Goal: Task Accomplishment & Management: Use online tool/utility

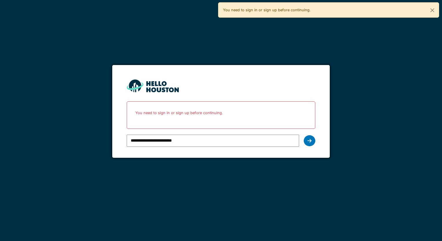
click at [315, 144] on div "**********" at bounding box center [221, 140] width 188 height 17
click at [312, 144] on div at bounding box center [310, 140] width 12 height 11
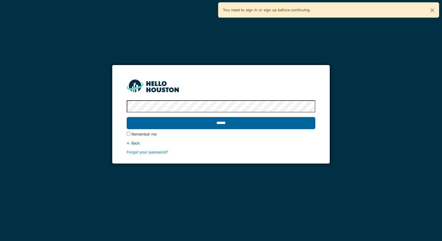
click at [226, 125] on input "******" at bounding box center [221, 123] width 188 height 12
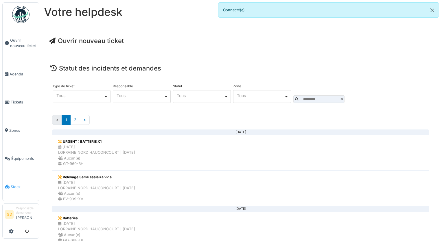
click at [15, 184] on span "Stock" at bounding box center [24, 186] width 26 height 5
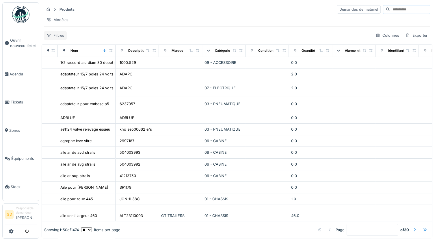
click at [57, 40] on div "Filtres" at bounding box center [55, 35] width 23 height 8
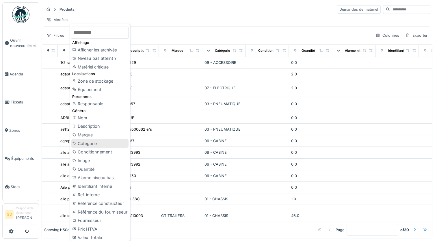
click at [101, 144] on div "Catégorie" at bounding box center [100, 143] width 58 height 9
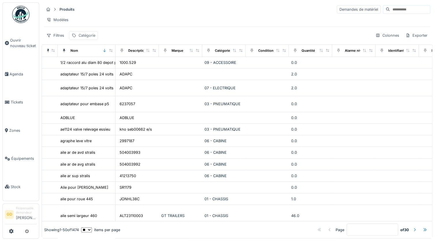
click at [81, 40] on div "Catégorie" at bounding box center [83, 35] width 29 height 8
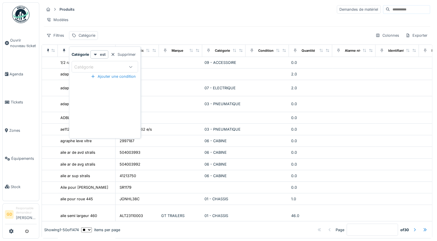
click at [131, 66] on icon at bounding box center [131, 67] width 5 height 4
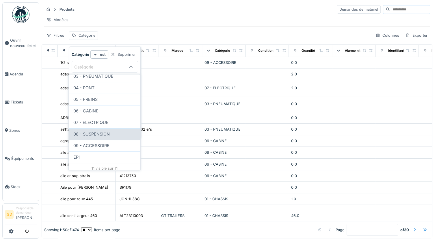
scroll to position [72, 0]
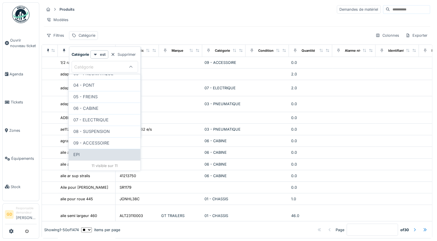
click at [105, 151] on div "EPI" at bounding box center [104, 154] width 62 height 6
type input "***"
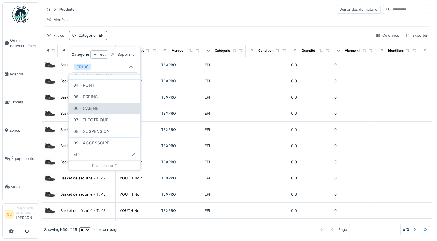
scroll to position [0, 0]
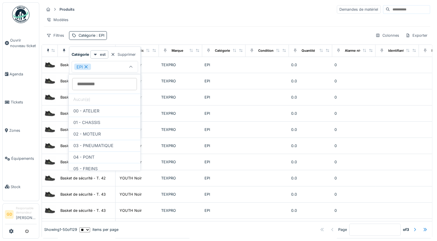
click at [155, 40] on div "Filtres Catégorie : EPI Colonnes Exporter" at bounding box center [237, 35] width 387 height 8
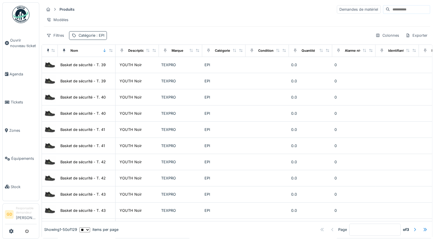
click at [95, 38] on span ": EPI" at bounding box center [99, 35] width 9 height 4
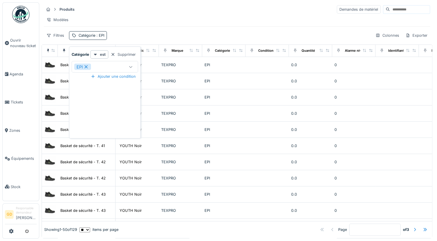
click at [131, 66] on icon at bounding box center [131, 67] width 5 height 4
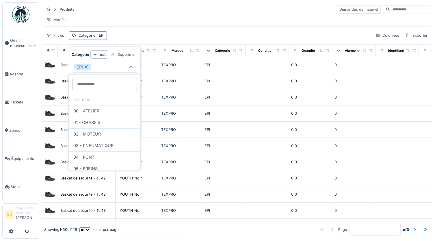
click at [125, 38] on div "Filtres Catégorie : EPI Colonnes Exporter" at bounding box center [237, 35] width 387 height 8
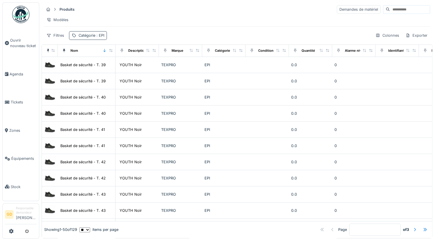
click at [88, 38] on div "Catégorie : EPI" at bounding box center [92, 35] width 26 height 5
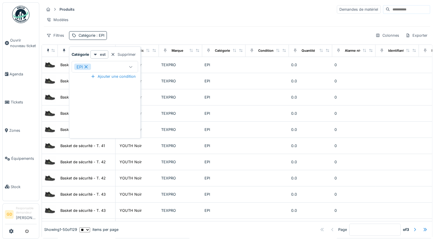
click at [88, 68] on icon at bounding box center [86, 67] width 5 height 4
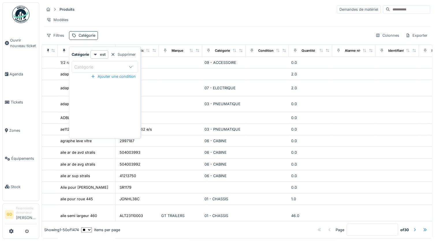
click at [105, 67] on div "Catégorie" at bounding box center [99, 67] width 51 height 6
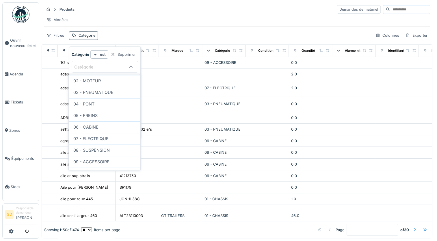
scroll to position [72, 0]
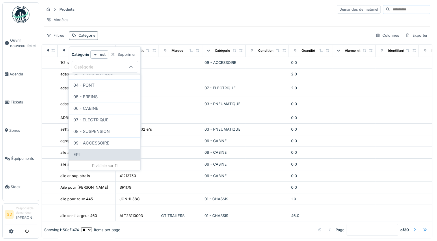
click at [105, 152] on div "EPI" at bounding box center [104, 154] width 62 height 6
type input "***"
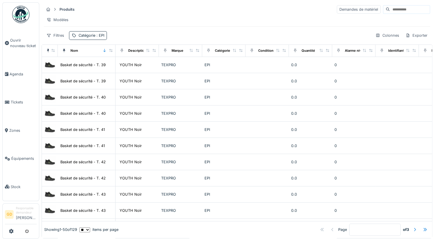
click at [119, 38] on div "Filtres Catégorie : EPI Colonnes Exporter" at bounding box center [237, 35] width 387 height 8
click at [61, 40] on div "Filtres" at bounding box center [55, 35] width 23 height 8
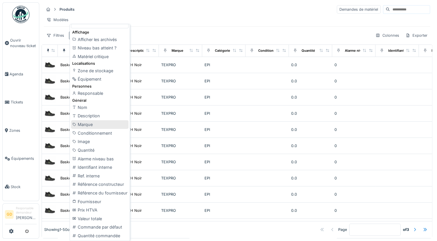
scroll to position [0, 0]
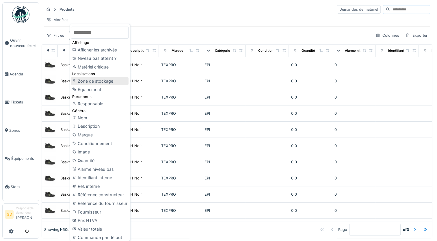
click at [108, 84] on div "Zone de stockage" at bounding box center [100, 81] width 58 height 9
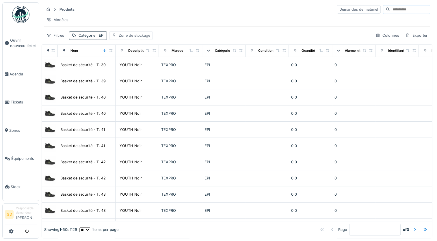
click at [146, 38] on div "Zone de stockage" at bounding box center [135, 35] width 32 height 5
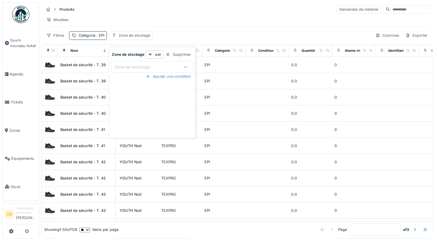
click at [171, 65] on div "Zone de stockage" at bounding box center [146, 67] width 64 height 6
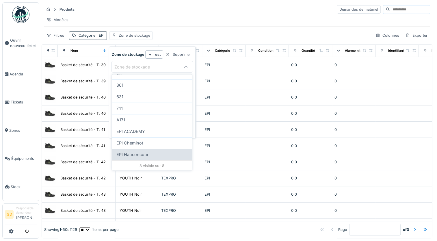
scroll to position [37, 0]
click at [153, 152] on div "EPI Hauconcourt" at bounding box center [152, 155] width 71 height 6
type input "*****"
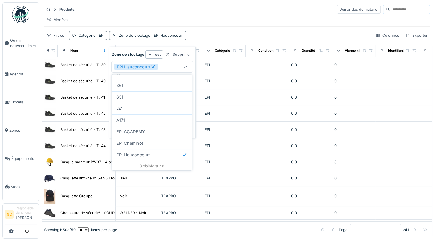
click at [198, 36] on div "Filtres Catégorie : EPI Zone de stockage : EPI Hauconcourt Colonnes Exporter" at bounding box center [237, 35] width 387 height 8
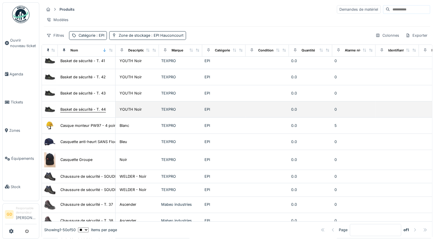
scroll to position [0, 0]
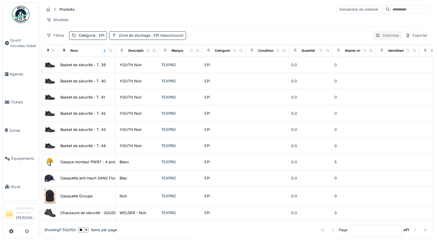
click at [377, 38] on div "Colonnes" at bounding box center [387, 35] width 29 height 8
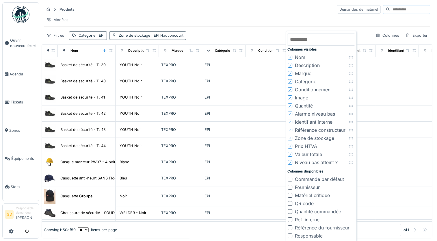
click at [304, 75] on div "Marque" at bounding box center [303, 73] width 16 height 7
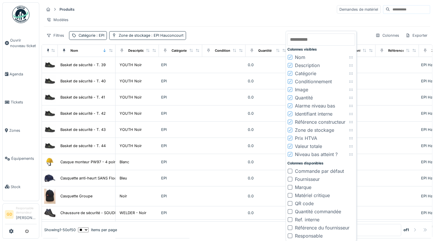
click at [303, 74] on div "Catégorie" at bounding box center [305, 73] width 21 height 7
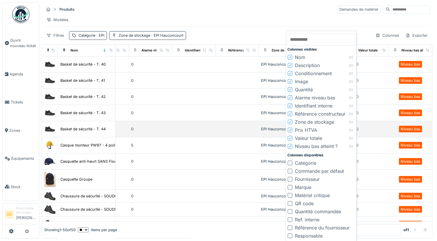
scroll to position [0, 119]
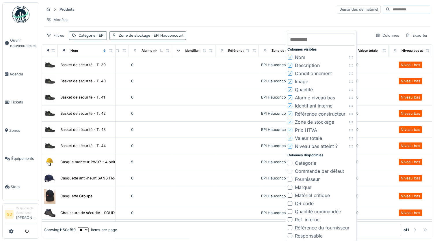
click at [317, 145] on div "Niveau bas atteint ?" at bounding box center [316, 146] width 43 height 7
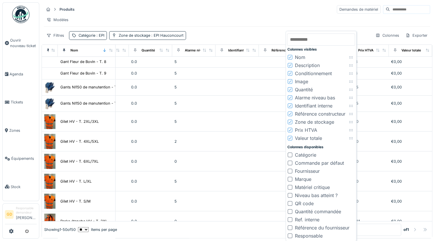
scroll to position [402, 86]
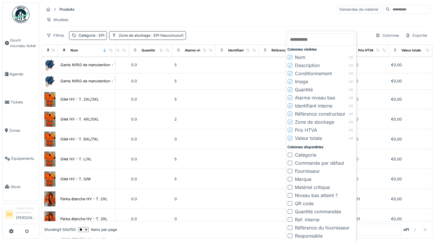
click at [313, 138] on div "Valeur totale" at bounding box center [308, 138] width 27 height 7
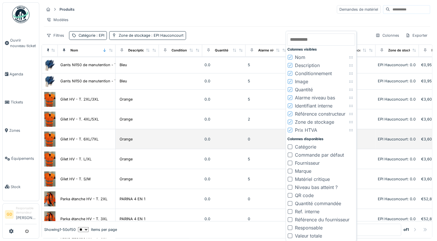
scroll to position [402, 43]
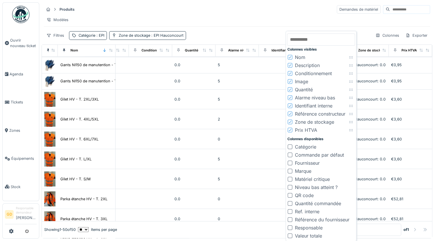
click at [311, 129] on div "Prix HTVA" at bounding box center [306, 130] width 22 height 7
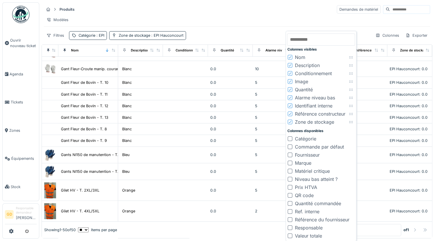
scroll to position [320, 0]
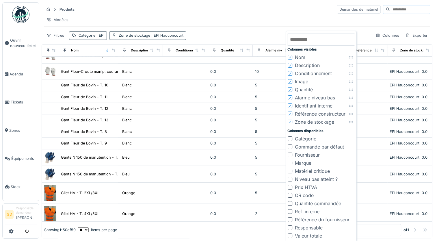
click at [304, 95] on div "Alarme niveau bas" at bounding box center [315, 97] width 40 height 7
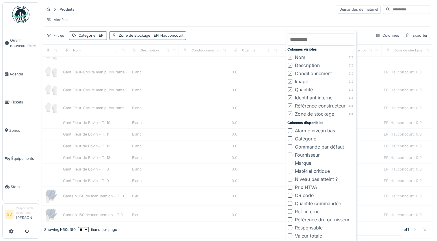
scroll to position [352, 0]
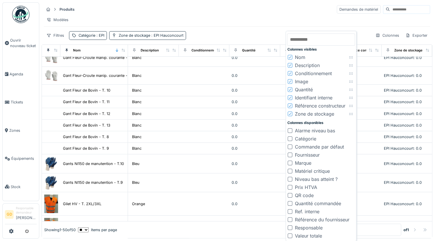
click at [310, 72] on div "Conditionnement" at bounding box center [313, 73] width 37 height 7
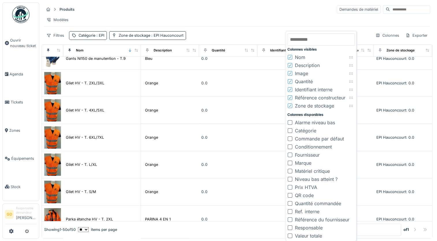
scroll to position [528, 0]
click at [328, 91] on div "Identifiant interne" at bounding box center [314, 89] width 38 height 7
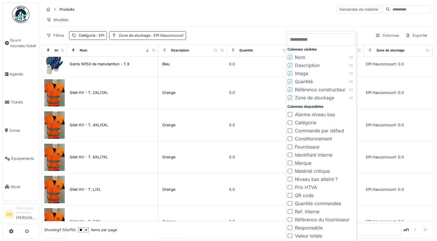
scroll to position [4, 0]
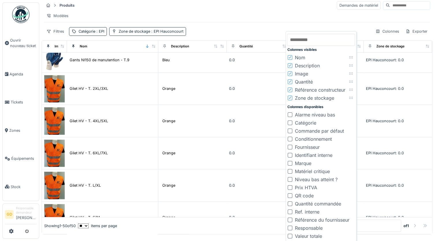
click at [309, 227] on div "Responsable" at bounding box center [309, 228] width 28 height 7
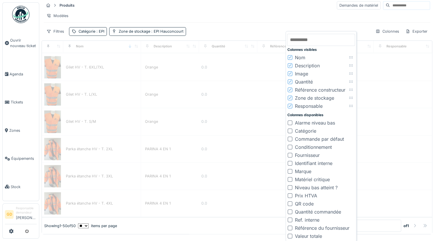
scroll to position [528, 0]
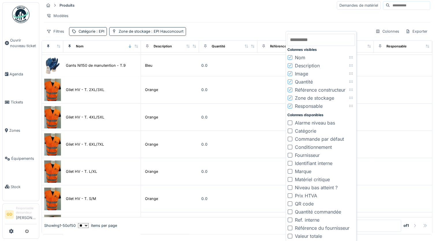
click at [309, 105] on div "Responsable" at bounding box center [309, 106] width 28 height 7
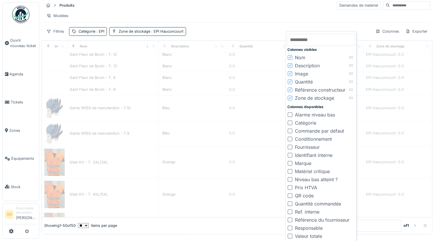
scroll to position [596, 0]
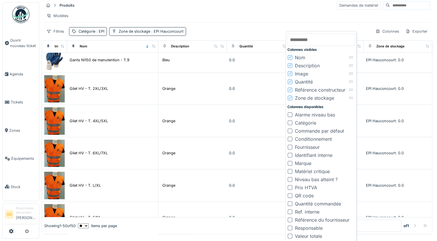
click at [261, 33] on div "Filtres Catégorie : EPI Zone de stockage : EPI Hauconcourt Colonnes Exporter" at bounding box center [237, 31] width 387 height 8
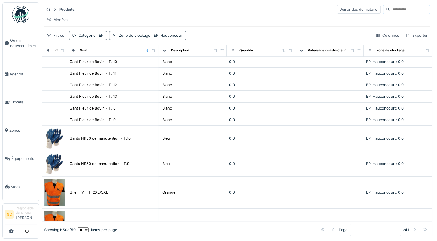
scroll to position [437, 0]
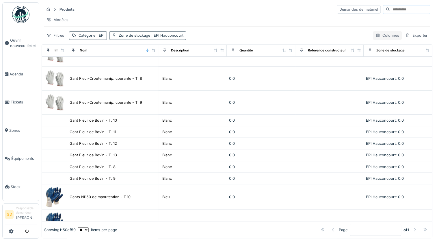
click at [384, 36] on div "Colonnes" at bounding box center [387, 35] width 29 height 8
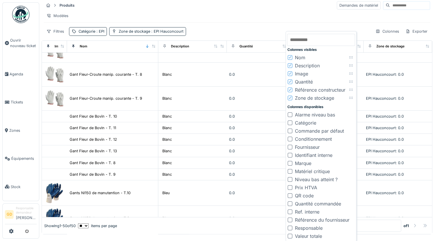
click at [313, 95] on div "Zone de stockage" at bounding box center [314, 98] width 39 height 7
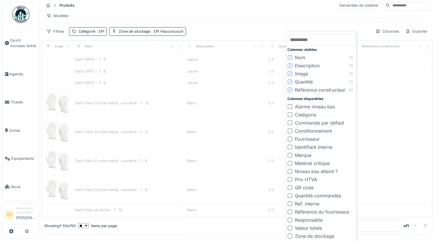
scroll to position [513, 0]
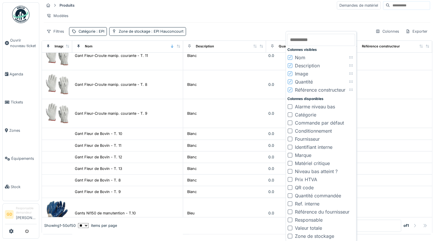
click at [272, 34] on div "Filtres Catégorie : EPI Zone de stockage : EPI Hauconcourt Colonnes Exporter" at bounding box center [237, 31] width 387 height 8
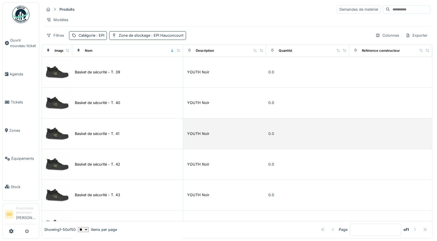
scroll to position [0, 0]
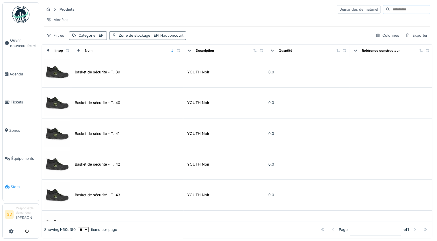
click at [17, 184] on span "Stock" at bounding box center [24, 186] width 26 height 5
click at [23, 151] on link "Équipements" at bounding box center [21, 159] width 36 height 28
click at [14, 157] on span "Équipements" at bounding box center [23, 158] width 25 height 5
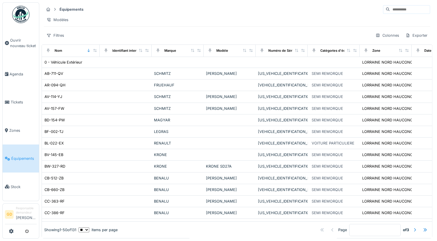
click at [27, 156] on span "Équipements" at bounding box center [23, 158] width 25 height 5
click at [58, 36] on div "Filtres" at bounding box center [55, 35] width 23 height 8
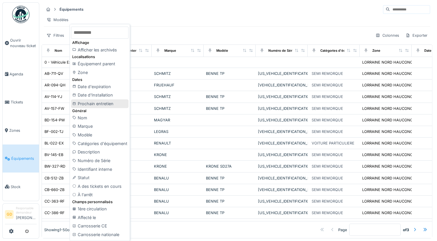
scroll to position [67, 0]
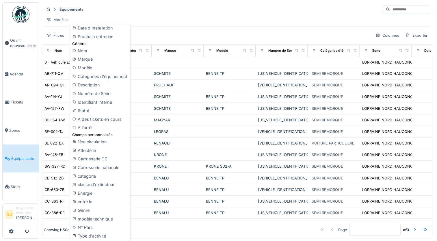
click at [189, 46] on div "Équipements Modèles Filtres Colonnes Exporter Nom Identifiant interne Marque Mo…" at bounding box center [237, 120] width 391 height 236
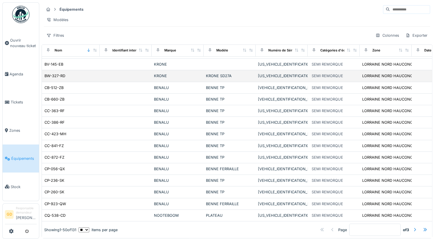
scroll to position [0, 0]
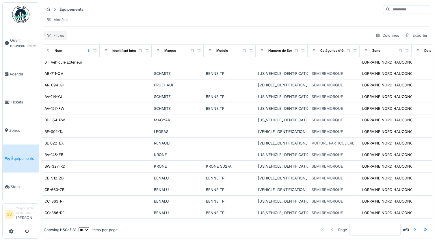
click at [58, 40] on div "Filtres" at bounding box center [55, 35] width 23 height 8
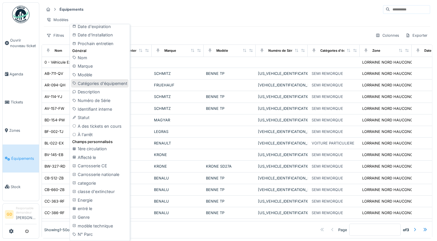
scroll to position [67, 0]
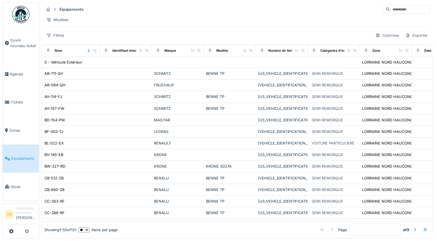
click at [379, 42] on div "Équipements Modèles Filtres Colonnes Exporter" at bounding box center [237, 22] width 391 height 40
click at [385, 37] on div "Colonnes" at bounding box center [387, 35] width 29 height 8
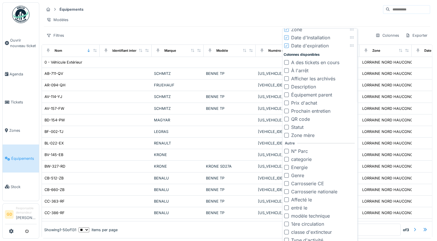
scroll to position [4, 0]
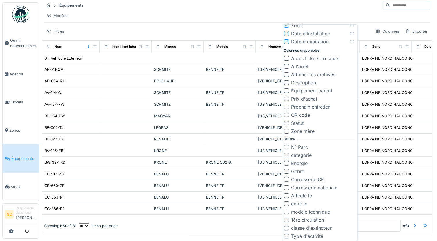
click at [258, 32] on div "Filtres Colonnes Exporter" at bounding box center [237, 31] width 387 height 8
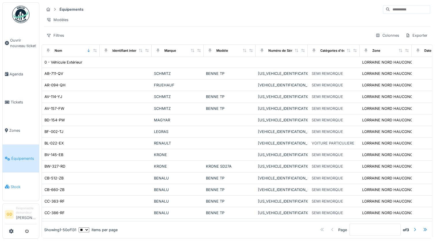
click at [18, 184] on span "Stock" at bounding box center [24, 186] width 26 height 5
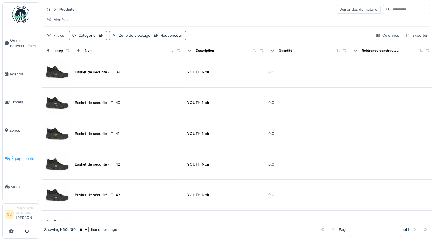
click at [10, 151] on link "Équipements" at bounding box center [21, 159] width 36 height 28
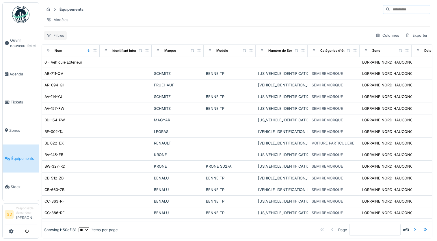
click at [60, 40] on div "Filtres" at bounding box center [55, 35] width 23 height 8
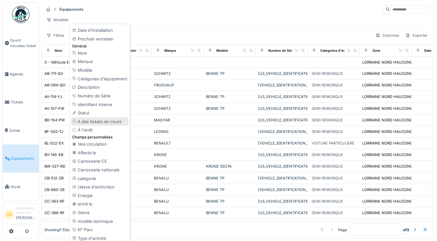
scroll to position [67, 0]
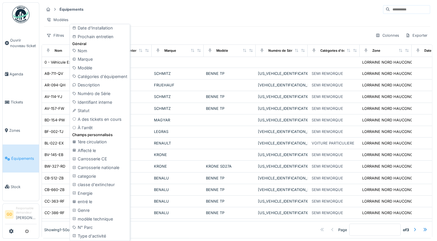
click at [175, 40] on div "Filtres Colonnes Exporter" at bounding box center [237, 35] width 387 height 8
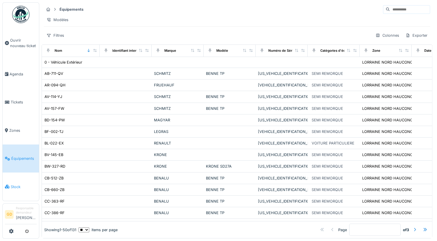
click at [14, 184] on span "Stock" at bounding box center [24, 186] width 26 height 5
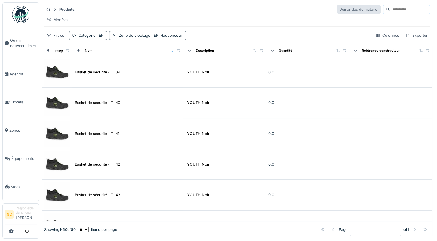
click at [337, 10] on div "Demandes de matériel" at bounding box center [359, 9] width 44 height 8
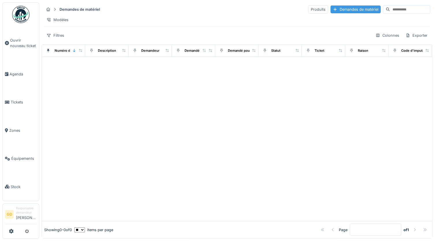
click at [351, 9] on div "Demandes de matériel" at bounding box center [356, 9] width 50 height 8
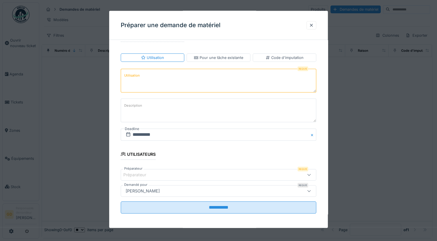
scroll to position [18, 0]
click at [314, 25] on div at bounding box center [311, 24] width 5 height 5
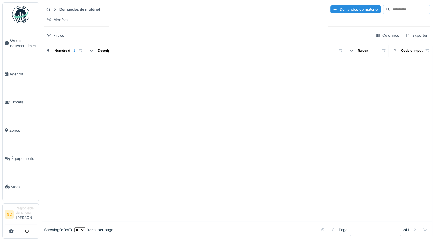
scroll to position [0, 0]
click at [335, 8] on div "Demandes de matériel" at bounding box center [356, 9] width 50 height 8
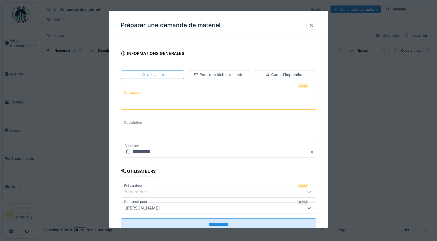
scroll to position [18, 0]
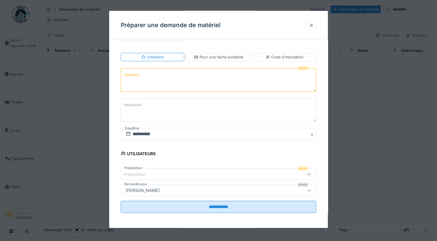
click at [313, 23] on div at bounding box center [311, 24] width 5 height 5
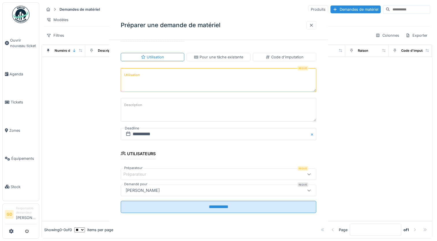
scroll to position [0, 0]
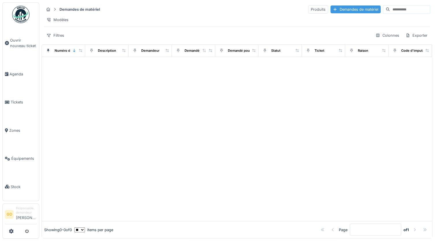
click at [332, 12] on div "Demandes de matériel" at bounding box center [356, 9] width 50 height 8
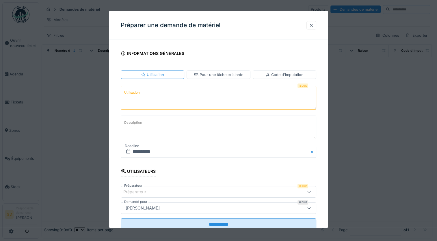
click at [171, 101] on textarea "Utilisation" at bounding box center [219, 98] width 196 height 24
click at [165, 129] on textarea "Description" at bounding box center [219, 128] width 196 height 24
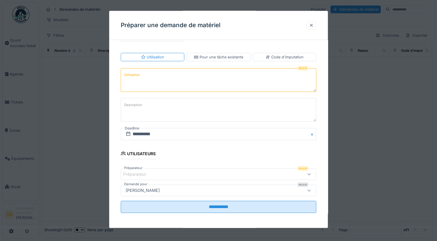
click at [314, 27] on div at bounding box center [311, 24] width 5 height 5
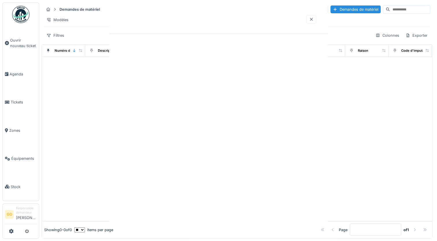
scroll to position [0, 0]
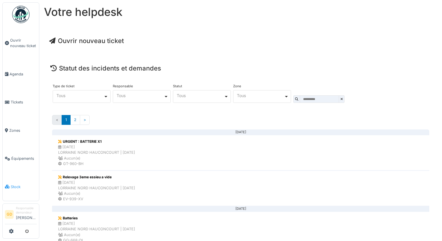
click at [15, 186] on link "Stock" at bounding box center [21, 187] width 36 height 28
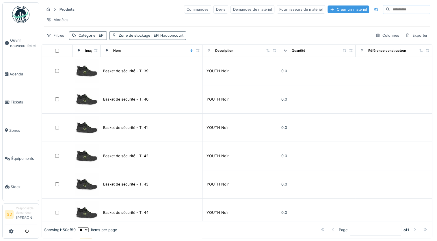
click at [331, 9] on div "Créer un matériel" at bounding box center [349, 9] width 42 height 8
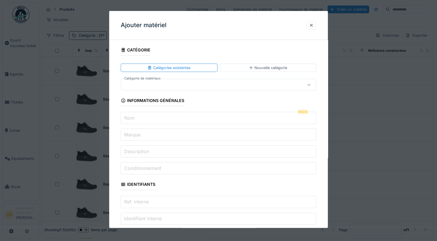
click at [184, 85] on div at bounding box center [206, 85] width 167 height 6
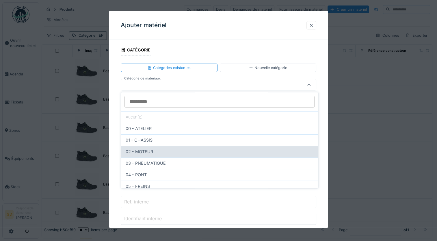
scroll to position [72, 0]
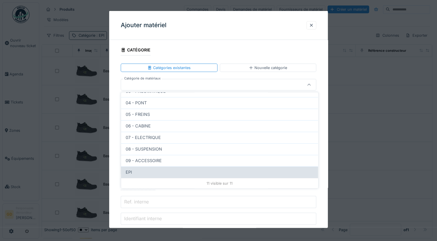
click at [165, 174] on div "EPI" at bounding box center [220, 172] width 188 height 6
type input "***"
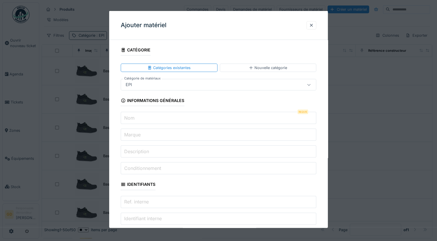
click at [158, 121] on input "Nom" at bounding box center [219, 118] width 196 height 12
click at [160, 132] on input "Marque" at bounding box center [219, 135] width 196 height 12
click at [153, 153] on input "Description" at bounding box center [219, 151] width 196 height 12
click at [194, 70] on div "Catégories existantes" at bounding box center [169, 68] width 97 height 8
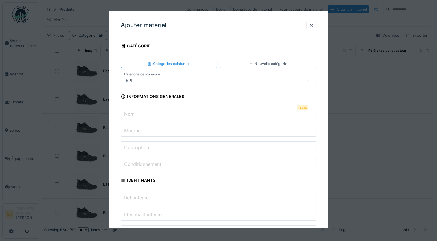
scroll to position [0, 0]
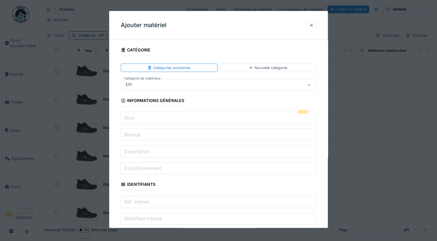
click at [316, 25] on div at bounding box center [312, 25] width 10 height 8
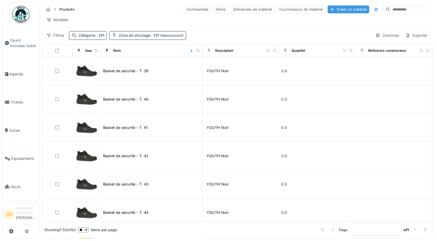
click at [331, 9] on div "Créer un matériel" at bounding box center [349, 9] width 42 height 8
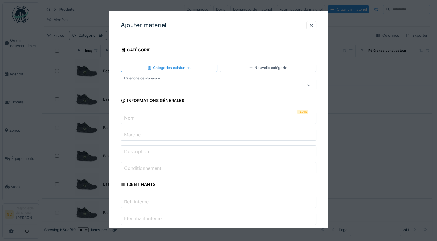
click at [168, 83] on div at bounding box center [206, 85] width 167 height 6
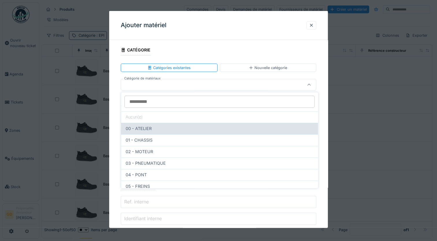
scroll to position [72, 0]
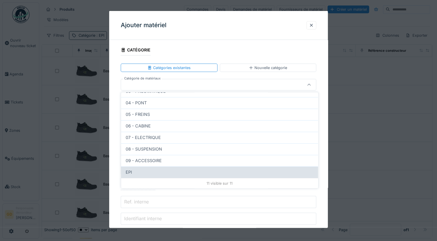
click at [162, 171] on div "EPI" at bounding box center [220, 172] width 188 height 6
type input "***"
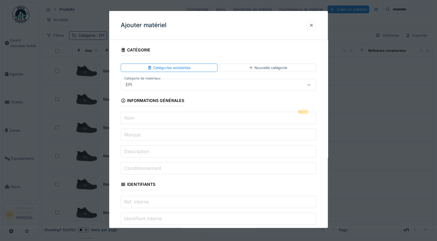
click at [156, 122] on input "Nom" at bounding box center [219, 118] width 196 height 12
click at [184, 66] on div "Catégories existantes" at bounding box center [168, 67] width 43 height 5
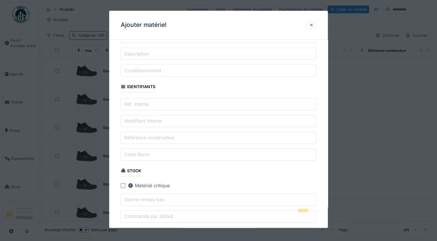
scroll to position [0, 0]
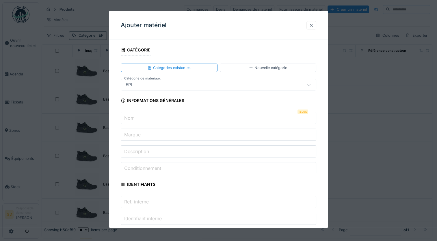
click at [314, 23] on div at bounding box center [311, 24] width 5 height 5
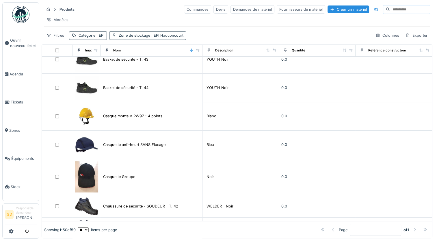
scroll to position [126, 0]
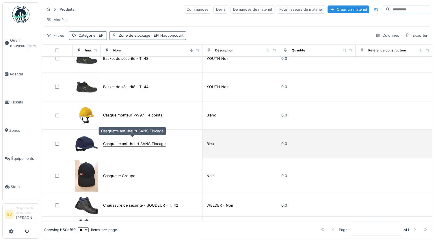
click at [131, 141] on div "Casquette anti-heurt SANS Flocage" at bounding box center [134, 143] width 62 height 5
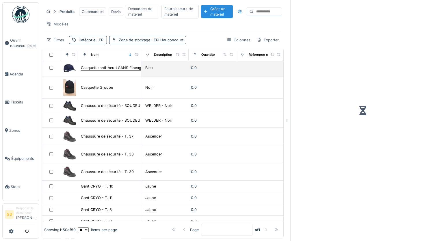
scroll to position [77, 0]
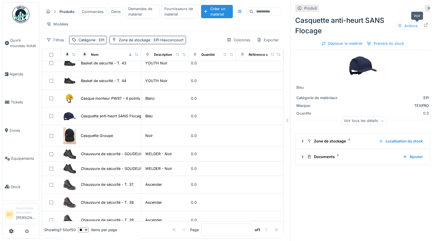
click at [424, 26] on icon at bounding box center [426, 25] width 4 height 4
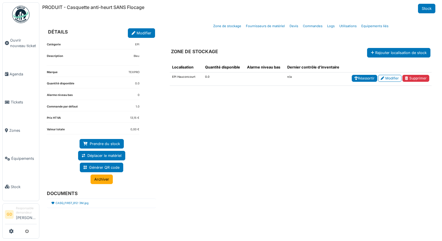
click at [365, 76] on link "Réassortir" at bounding box center [364, 78] width 25 height 7
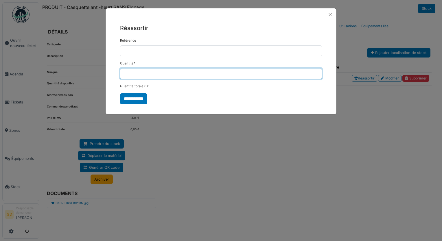
click at [229, 74] on input "*" at bounding box center [221, 73] width 202 height 11
click at [229, 74] on input "Quantité *" at bounding box center [221, 73] width 202 height 11
click at [195, 74] on input "Quantité *" at bounding box center [221, 73] width 202 height 11
type input "***"
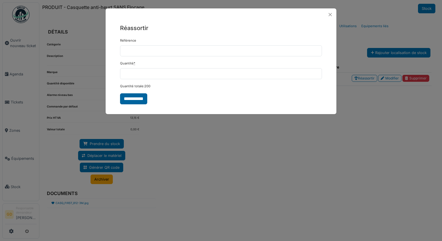
click at [133, 98] on input "**********" at bounding box center [133, 98] width 27 height 11
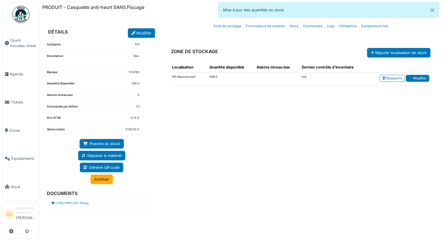
click at [413, 77] on link "Modifier" at bounding box center [417, 78] width 23 height 7
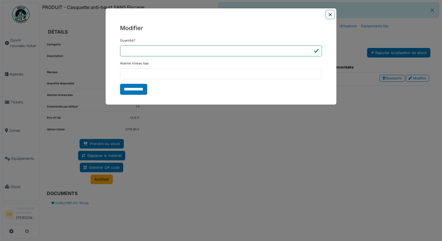
click at [330, 14] on button "Close" at bounding box center [330, 15] width 8 height 8
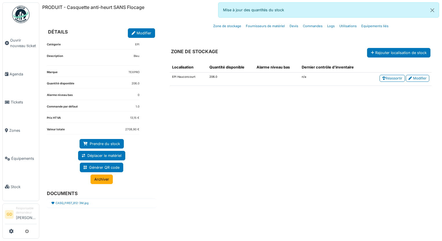
drag, startPoint x: 217, startPoint y: 51, endPoint x: 167, endPoint y: 52, distance: 50.3
click at [167, 52] on div "ZONE DE STOCKAGE Rajouter localisation de stock" at bounding box center [300, 48] width 271 height 20
drag, startPoint x: 167, startPoint y: 52, endPoint x: 172, endPoint y: 51, distance: 5.9
click at [172, 51] on h6 "ZONE DE STOCKAGE" at bounding box center [194, 51] width 47 height 5
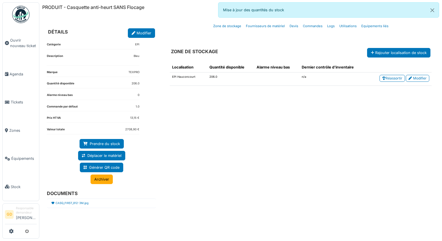
drag, startPoint x: 172, startPoint y: 51, endPoint x: 218, endPoint y: 48, distance: 46.4
click at [218, 48] on div "ZONE DE STOCKAGE Rajouter localisation de stock" at bounding box center [300, 48] width 271 height 20
drag, startPoint x: 218, startPoint y: 48, endPoint x: 217, endPoint y: 52, distance: 4.2
click at [217, 52] on h6 "ZONE DE STOCKAGE" at bounding box center [194, 51] width 47 height 5
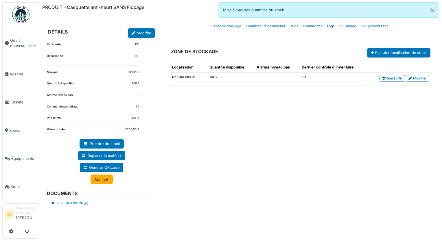
click at [217, 51] on h6 "ZONE DE STOCKAGE" at bounding box center [194, 51] width 47 height 5
click at [238, 51] on div "ZONE DE STOCKAGE Rajouter localisation de stock" at bounding box center [300, 48] width 271 height 20
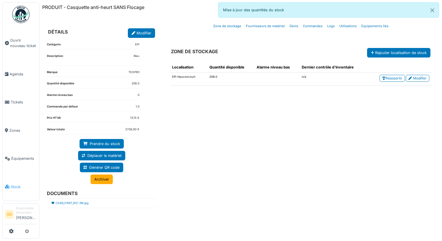
click at [17, 184] on span "Stock" at bounding box center [24, 186] width 26 height 5
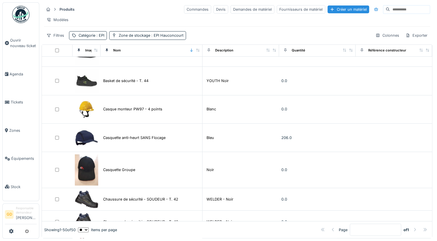
scroll to position [132, 0]
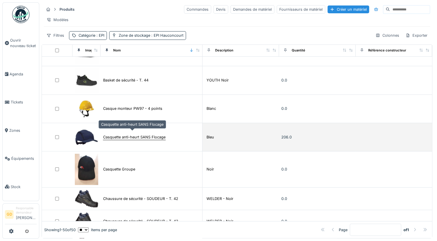
click at [144, 134] on div "Casquette anti-heurt SANS Flocage" at bounding box center [134, 136] width 62 height 5
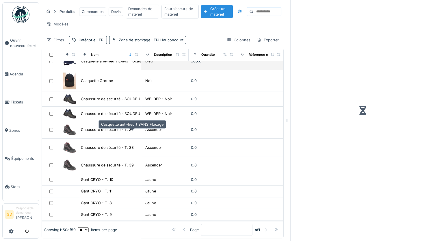
scroll to position [84, 0]
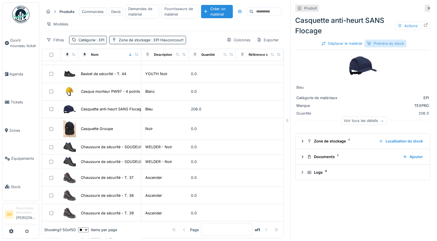
click at [385, 43] on div "Prendre du stock" at bounding box center [386, 44] width 42 height 8
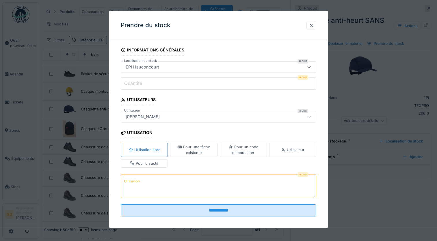
scroll to position [3, 0]
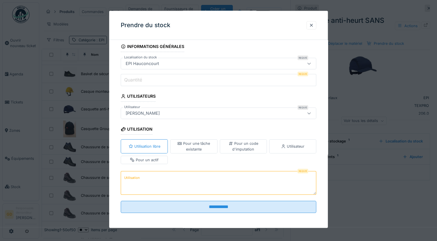
click at [269, 82] on input "Quantité" at bounding box center [219, 80] width 196 height 12
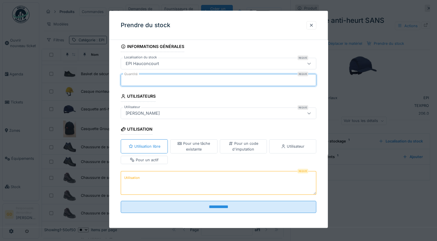
type input "***"
click at [246, 114] on div "[PERSON_NAME]" at bounding box center [206, 113] width 167 height 6
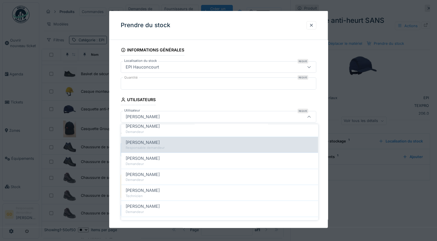
scroll to position [0, 0]
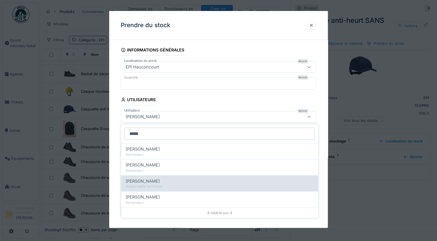
type input "*****"
click at [171, 180] on div "Christopher Peterle" at bounding box center [220, 181] width 188 height 6
type input "*****"
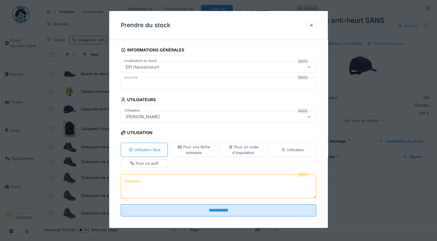
scroll to position [3, 0]
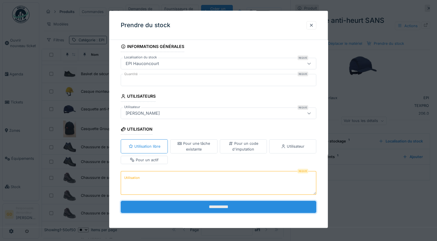
click at [219, 204] on input "**********" at bounding box center [219, 207] width 196 height 12
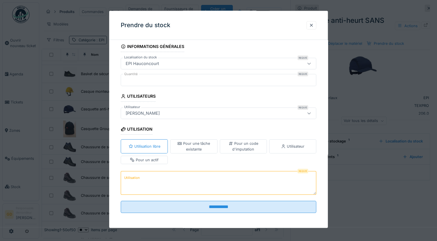
click at [217, 182] on textarea "Utilisation" at bounding box center [219, 183] width 196 height 24
type textarea "*"
click at [217, 182] on textarea "Utilisation" at bounding box center [219, 183] width 196 height 24
click at [225, 108] on div "Christopher Peterle" at bounding box center [219, 114] width 196 height 12
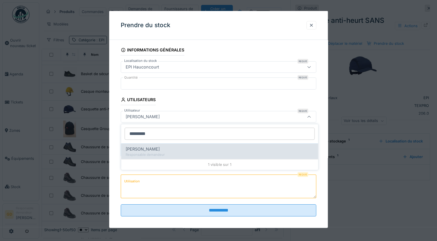
type input "*********"
click at [173, 149] on div "Charlotte Bastien" at bounding box center [220, 149] width 188 height 6
type input "*****"
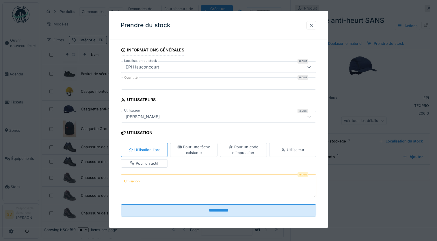
click at [161, 184] on textarea "Utilisation" at bounding box center [219, 186] width 196 height 24
click at [167, 186] on textarea "Utilisation" at bounding box center [219, 186] width 196 height 24
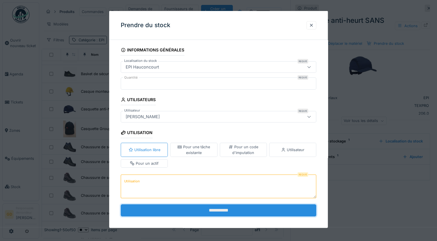
click at [204, 213] on input "**********" at bounding box center [219, 210] width 196 height 12
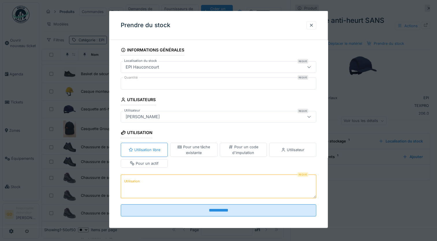
click at [192, 192] on textarea "Utilisation" at bounding box center [219, 186] width 196 height 24
type textarea "*"
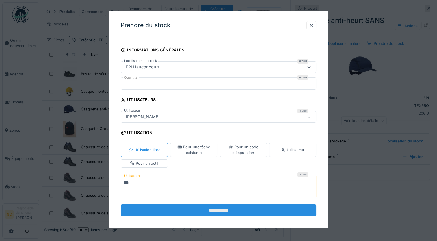
type textarea "***"
click at [204, 209] on input "**********" at bounding box center [219, 210] width 196 height 12
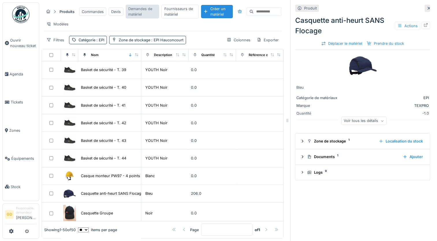
click at [140, 9] on div "Demandes de matériel" at bounding box center [143, 12] width 34 height 14
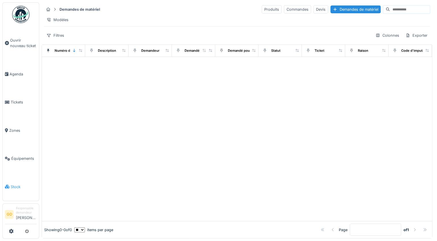
click at [17, 184] on span "Stock" at bounding box center [24, 186] width 26 height 5
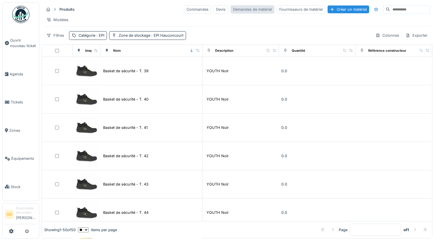
click at [246, 11] on div "Demandes de matériel" at bounding box center [253, 9] width 44 height 8
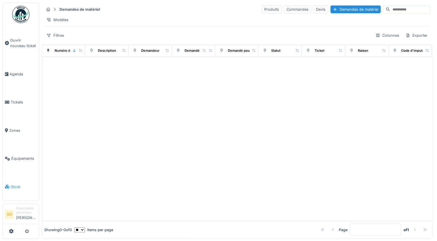
click at [15, 184] on span "Stock" at bounding box center [24, 186] width 26 height 5
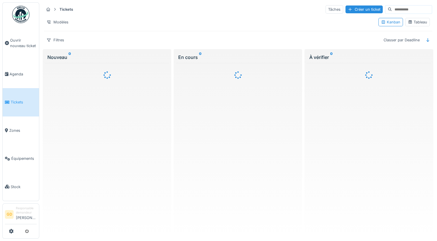
click at [16, 183] on body "Ouvrir nouveau ticket [GEOGRAPHIC_DATA] Tickets Zones Équipements Stock GD Resp…" at bounding box center [218, 120] width 437 height 241
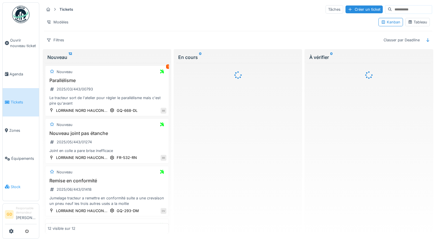
click at [12, 184] on span "Stock" at bounding box center [24, 186] width 26 height 5
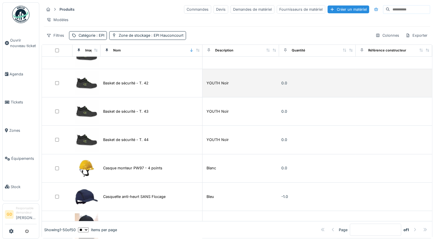
scroll to position [92, 0]
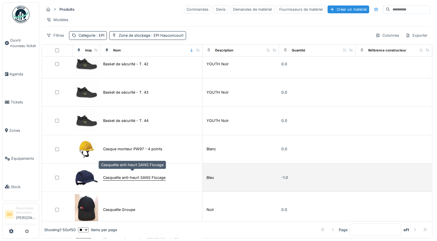
click at [117, 175] on div "Casquette anti-heurt SANS Flocage" at bounding box center [134, 177] width 62 height 5
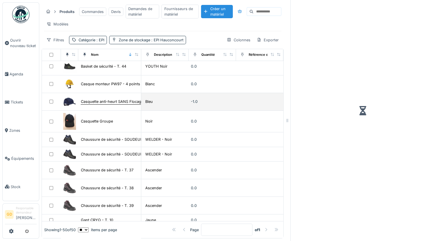
scroll to position [71, 0]
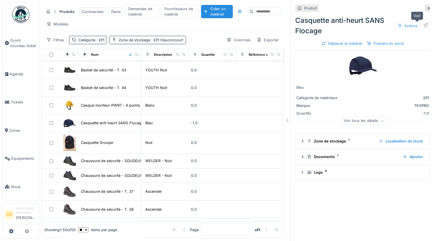
click at [424, 27] on div at bounding box center [426, 25] width 5 height 5
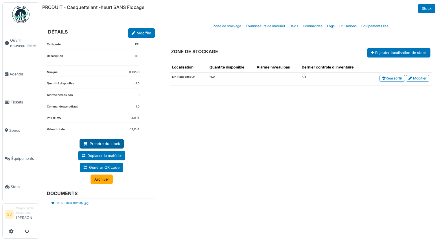
click at [114, 144] on link "Prendre du stock" at bounding box center [102, 144] width 44 height 10
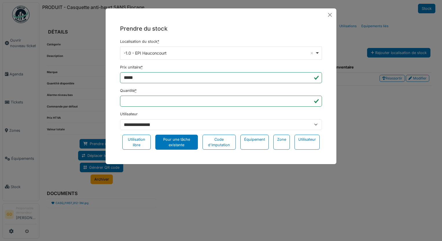
click at [177, 145] on div "Pour une tâche existante" at bounding box center [176, 142] width 42 height 15
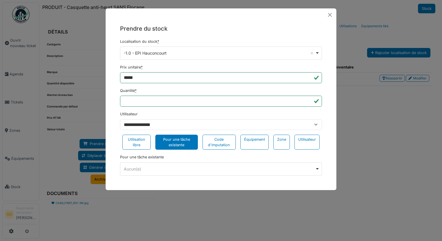
click at [171, 167] on div "Aucun(e) Remove item" at bounding box center [219, 169] width 191 height 6
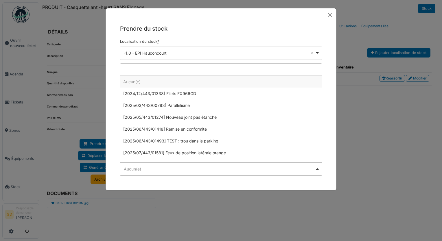
click at [171, 167] on div "Aucun(e) Remove item" at bounding box center [219, 169] width 191 height 6
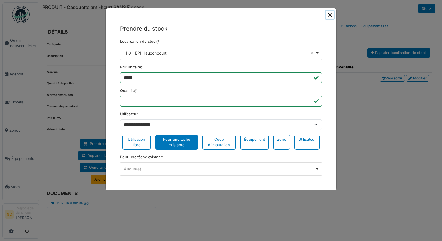
click at [330, 14] on button "Close" at bounding box center [330, 15] width 8 height 8
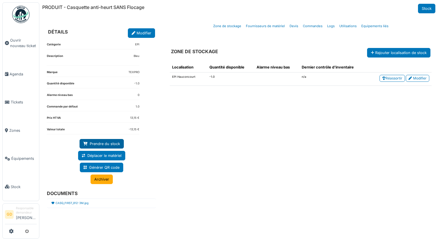
click at [102, 141] on link "Prendre du stock" at bounding box center [102, 144] width 44 height 10
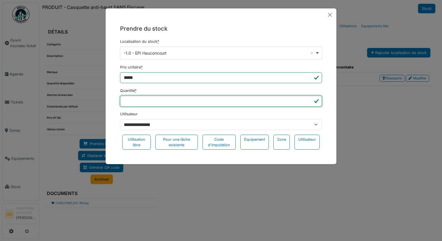
click at [167, 104] on input "*" at bounding box center [221, 101] width 202 height 11
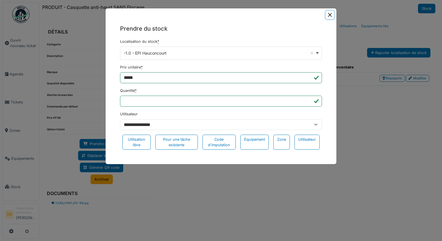
click at [332, 14] on button "Close" at bounding box center [330, 15] width 8 height 8
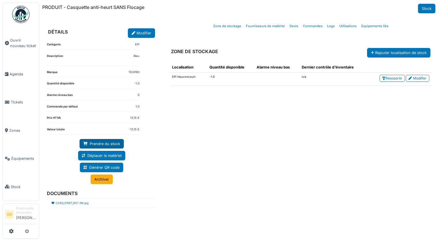
click at [109, 146] on link "Prendre du stock" at bounding box center [102, 144] width 44 height 10
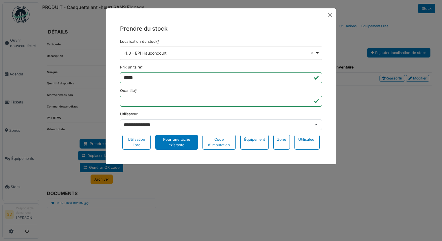
click at [180, 136] on div "Pour une tâche existante" at bounding box center [176, 142] width 42 height 15
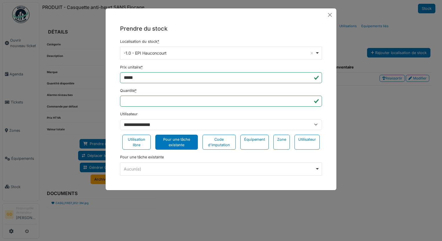
click at [166, 171] on div "Aucun(e) Remove item" at bounding box center [219, 169] width 191 height 6
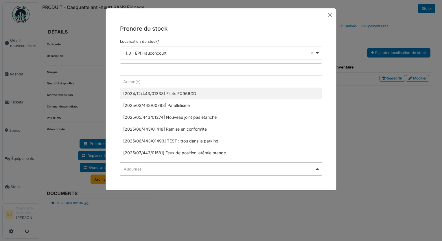
select select "******"
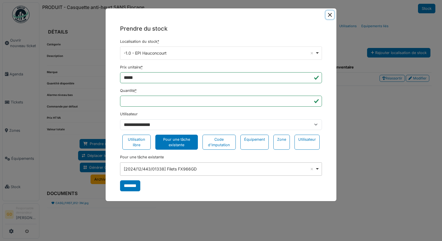
click at [329, 16] on button "Close" at bounding box center [330, 15] width 8 height 8
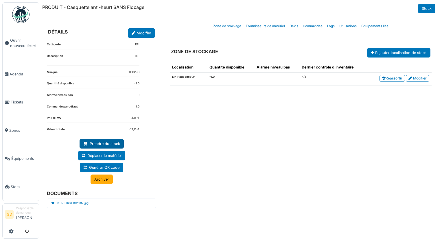
click at [117, 143] on link "Prendre du stock" at bounding box center [102, 144] width 44 height 10
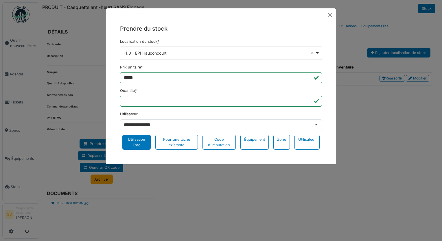
click at [134, 143] on div "Utilisation libre" at bounding box center [136, 142] width 28 height 15
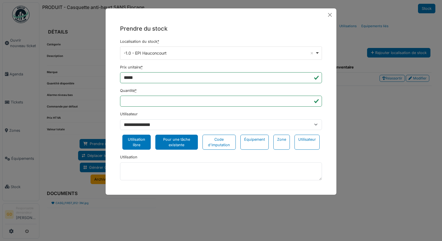
click at [175, 140] on div "Pour une tâche existante" at bounding box center [176, 142] width 42 height 15
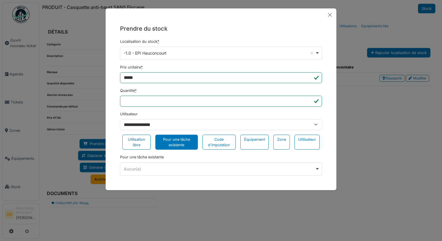
click at [185, 172] on div "Aucun(e) Remove item" at bounding box center [221, 169] width 197 height 8
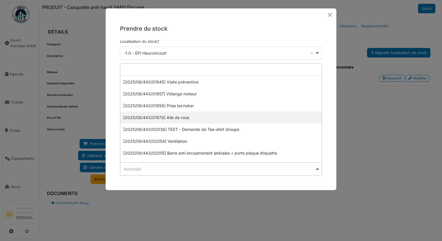
scroll to position [233, 0]
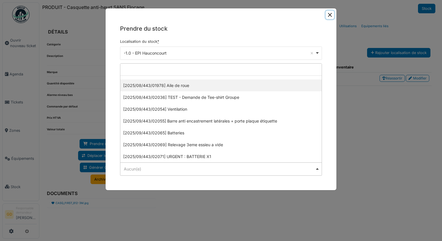
click at [329, 15] on button "Close" at bounding box center [330, 15] width 8 height 8
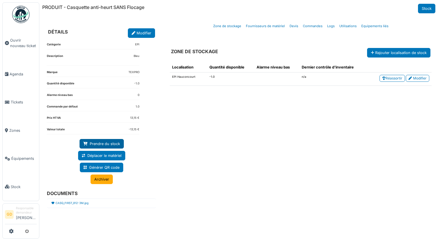
click at [113, 141] on link "Prendre du stock" at bounding box center [102, 144] width 44 height 10
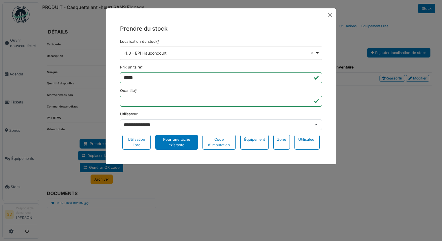
click at [178, 136] on div "Pour une tâche existante" at bounding box center [176, 142] width 42 height 15
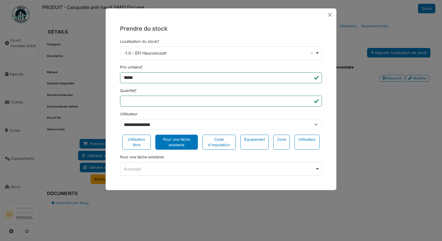
click at [206, 171] on div "Aucun(e) Remove item" at bounding box center [219, 169] width 191 height 6
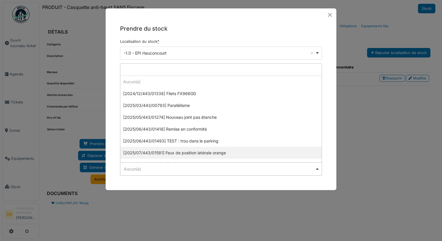
select select "******"
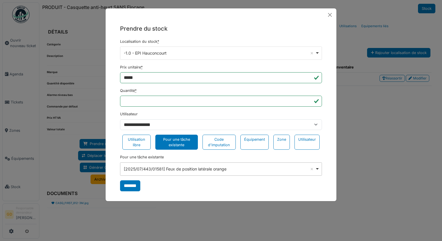
click at [203, 171] on div "[2025/07/443/01581] Feux de position latérale orange Remove item" at bounding box center [219, 169] width 191 height 6
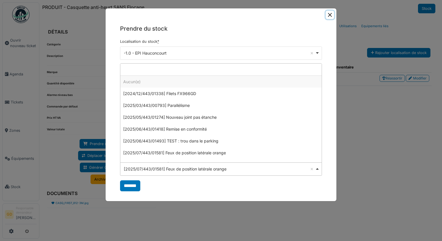
click at [331, 13] on button "Close" at bounding box center [330, 15] width 8 height 8
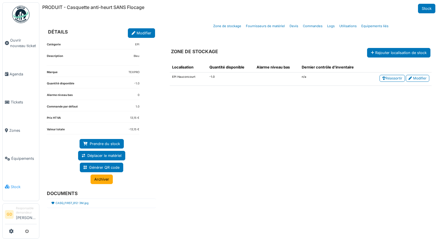
click at [17, 184] on span "Stock" at bounding box center [24, 186] width 26 height 5
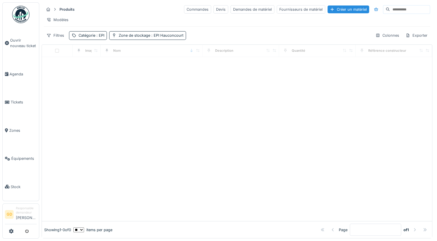
click at [387, 40] on div "Annuler Produits Commandes Devis Demandes de matériel Fournisseurs de matériel …" at bounding box center [238, 120] width 398 height 241
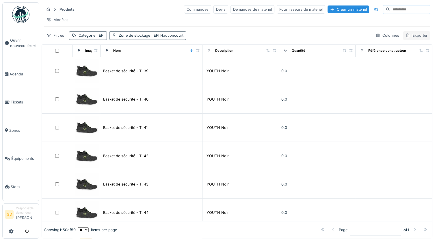
click at [404, 38] on div "Exporter" at bounding box center [416, 35] width 27 height 8
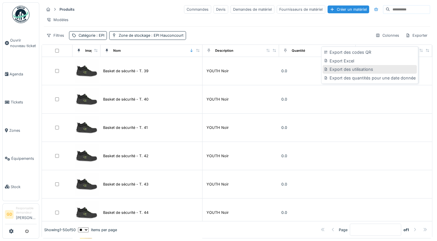
click at [361, 69] on div "Export des utilisations" at bounding box center [370, 69] width 94 height 9
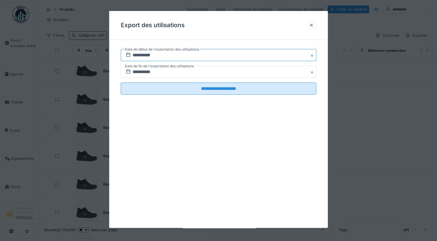
click at [154, 55] on input "**********" at bounding box center [219, 55] width 196 height 12
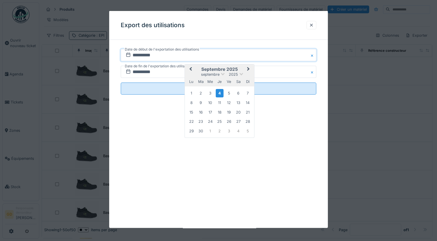
click at [188, 143] on div "**********" at bounding box center [218, 119] width 219 height 217
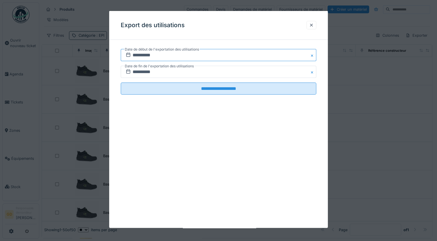
click at [155, 58] on input "**********" at bounding box center [219, 55] width 196 height 12
click at [172, 120] on div "**********" at bounding box center [218, 119] width 219 height 217
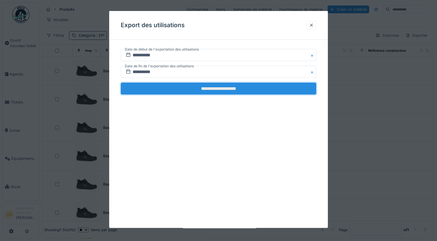
click at [210, 87] on input "**********" at bounding box center [219, 89] width 196 height 12
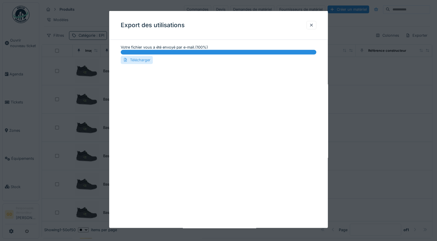
click at [145, 58] on div "Télécharger" at bounding box center [137, 60] width 32 height 8
click at [281, 22] on div "Export des utilisations" at bounding box center [218, 25] width 219 height 29
click at [314, 24] on div at bounding box center [311, 24] width 5 height 5
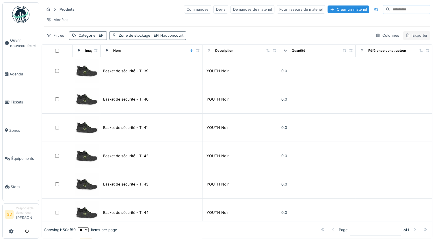
click at [411, 38] on div "Exporter" at bounding box center [416, 35] width 27 height 8
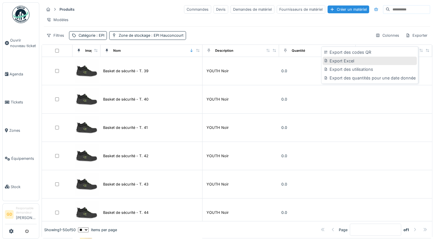
click at [341, 62] on div "Export Excel" at bounding box center [370, 61] width 94 height 9
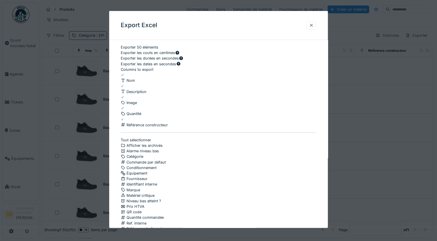
click at [314, 26] on div at bounding box center [311, 24] width 5 height 5
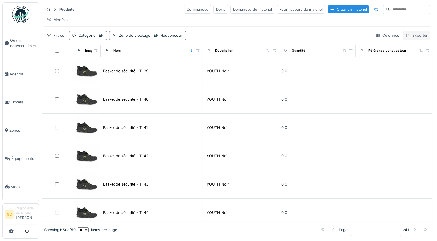
click at [410, 40] on div "Exporter" at bounding box center [416, 35] width 27 height 8
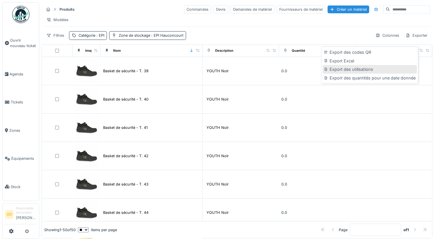
click at [341, 70] on div "Export des utilisations" at bounding box center [370, 69] width 94 height 9
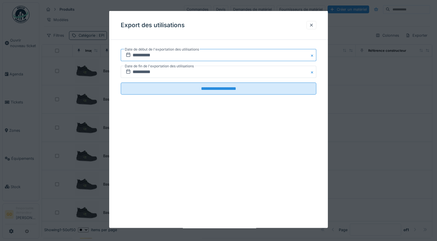
click at [178, 60] on input "**********" at bounding box center [219, 55] width 196 height 12
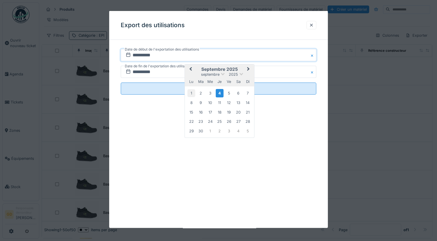
click at [192, 92] on div "1" at bounding box center [192, 93] width 8 height 8
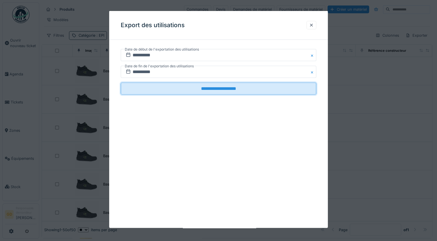
click at [192, 92] on input "**********" at bounding box center [219, 89] width 196 height 12
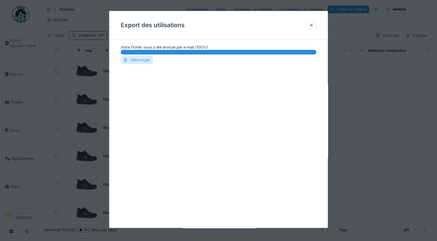
click at [144, 59] on div "Télécharger" at bounding box center [137, 60] width 32 height 8
click at [420, 19] on div at bounding box center [218, 120] width 437 height 241
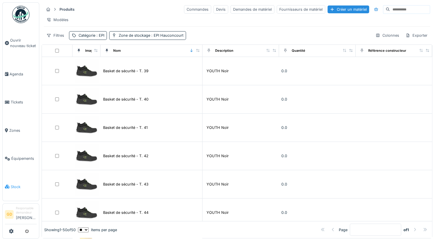
click at [19, 184] on span "Stock" at bounding box center [24, 186] width 26 height 5
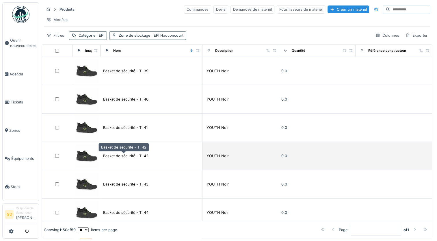
click at [115, 155] on div "Basket de sécurité - T. 42" at bounding box center [125, 155] width 45 height 5
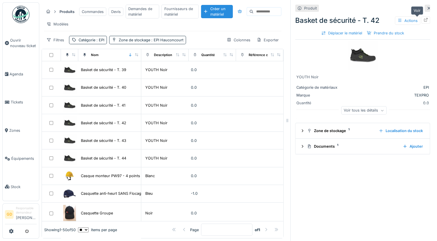
click at [424, 21] on icon at bounding box center [426, 20] width 4 height 4
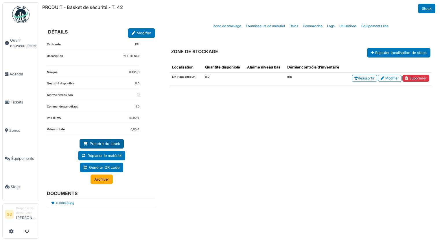
click at [106, 141] on link "Prendre du stock" at bounding box center [102, 144] width 44 height 10
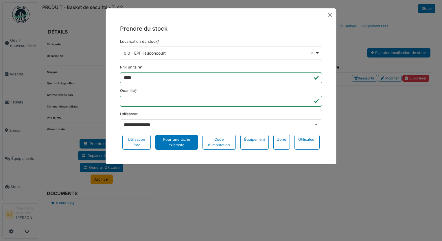
click at [176, 139] on div "Pour une tâche existante" at bounding box center [176, 142] width 42 height 15
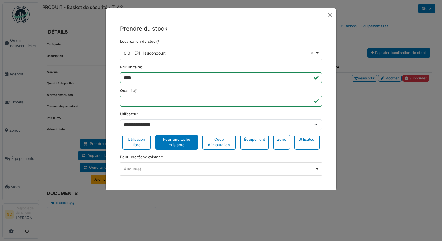
click at [177, 166] on div "Aucun(e) Remove item" at bounding box center [219, 169] width 191 height 6
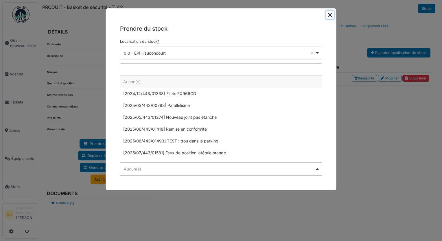
click at [331, 19] on button "Close" at bounding box center [330, 15] width 8 height 8
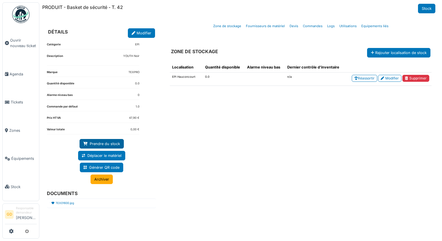
click at [110, 139] on link "Prendre du stock" at bounding box center [102, 144] width 44 height 10
click at [112, 142] on link "Prendre du stock" at bounding box center [102, 144] width 44 height 10
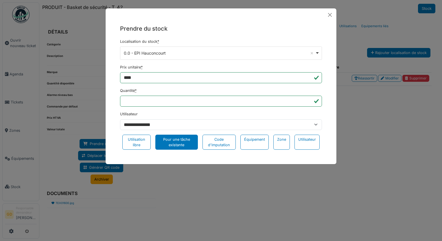
click at [182, 145] on div "Pour une tâche existante" at bounding box center [176, 142] width 42 height 15
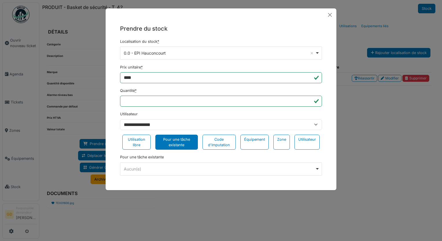
click at [183, 169] on div "Aucun(e) Remove item" at bounding box center [219, 169] width 191 height 6
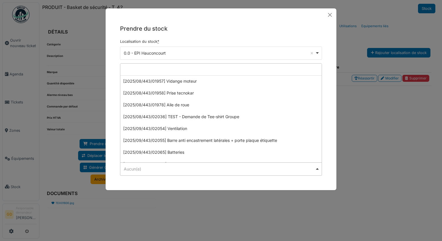
scroll to position [233, 0]
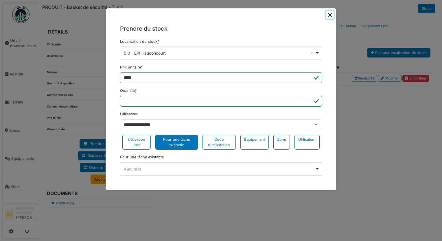
click at [328, 14] on button "Close" at bounding box center [330, 15] width 8 height 8
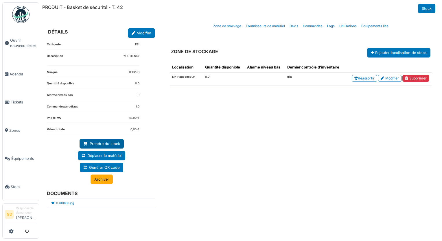
click at [105, 140] on link "Prendre du stock" at bounding box center [102, 144] width 44 height 10
click at [106, 146] on link "Prendre du stock" at bounding box center [102, 144] width 44 height 10
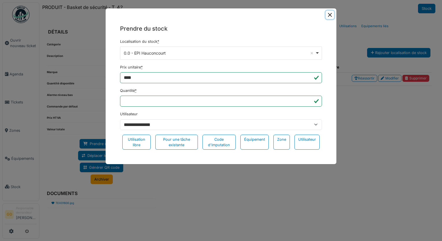
click at [329, 16] on button "Close" at bounding box center [330, 15] width 8 height 8
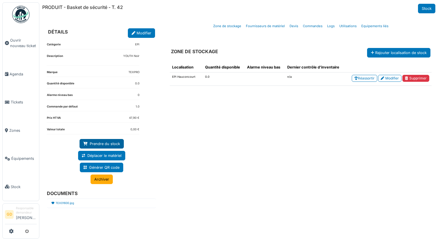
click at [117, 140] on link "Prendre du stock" at bounding box center [102, 144] width 44 height 10
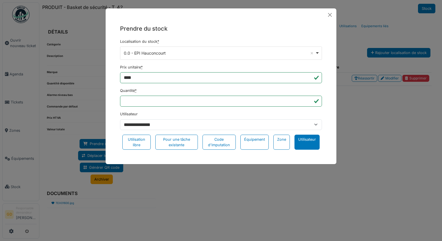
click at [308, 139] on div "Utilisateur" at bounding box center [306, 142] width 25 height 15
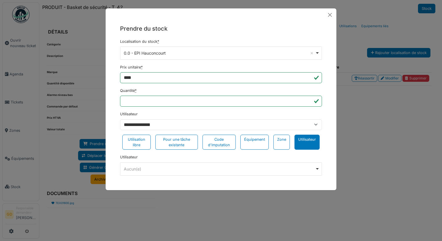
click at [300, 165] on div "Aucun(e) Remove item" at bounding box center [221, 169] width 197 height 8
click at [331, 15] on button "Close" at bounding box center [330, 15] width 8 height 8
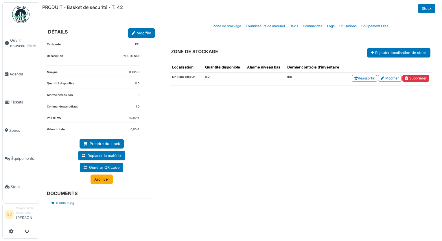
click at [204, 160] on div "Localisation Quantité disponible Alarme niveau bas Dernier contrôle d'inventair…" at bounding box center [300, 143] width 271 height 170
